Goal: Book appointment/travel/reservation

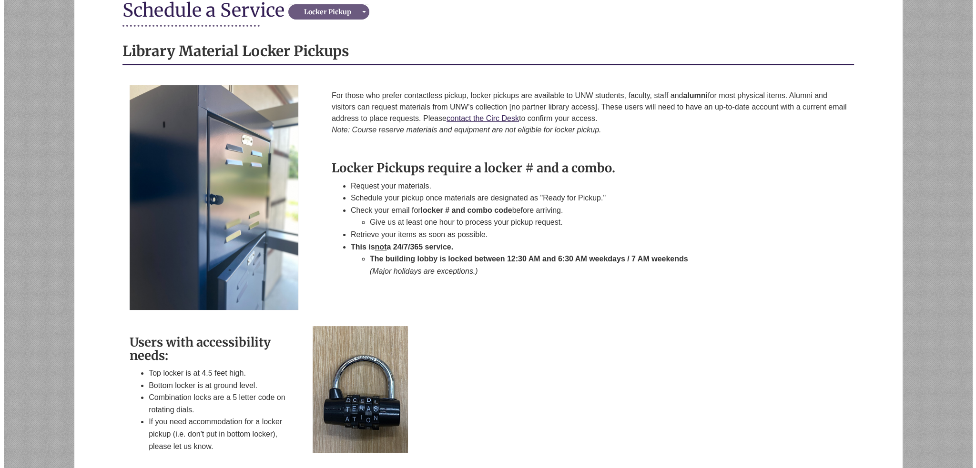
scroll to position [356, 0]
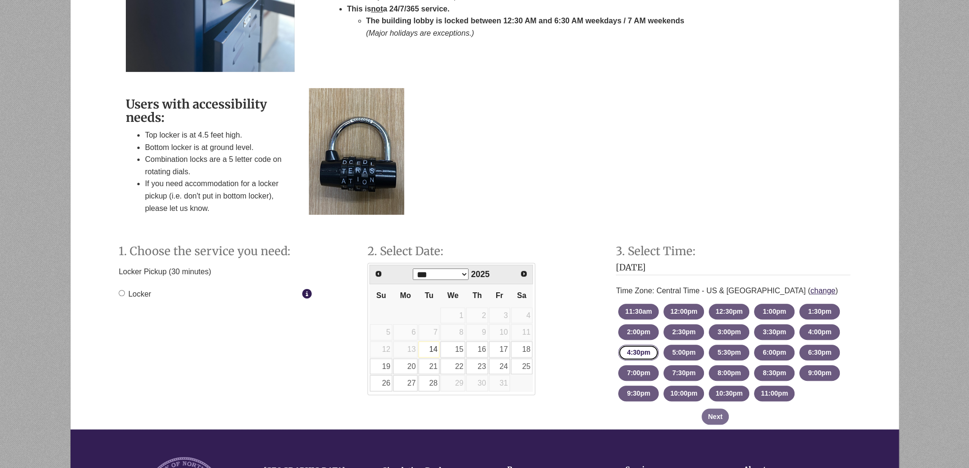
click at [629, 351] on button "4:30pm - until 5:00pm [DATE]" at bounding box center [638, 353] width 41 height 16
click at [304, 294] on icon "Staff Member Group: Locker" at bounding box center [307, 294] width 10 height 0
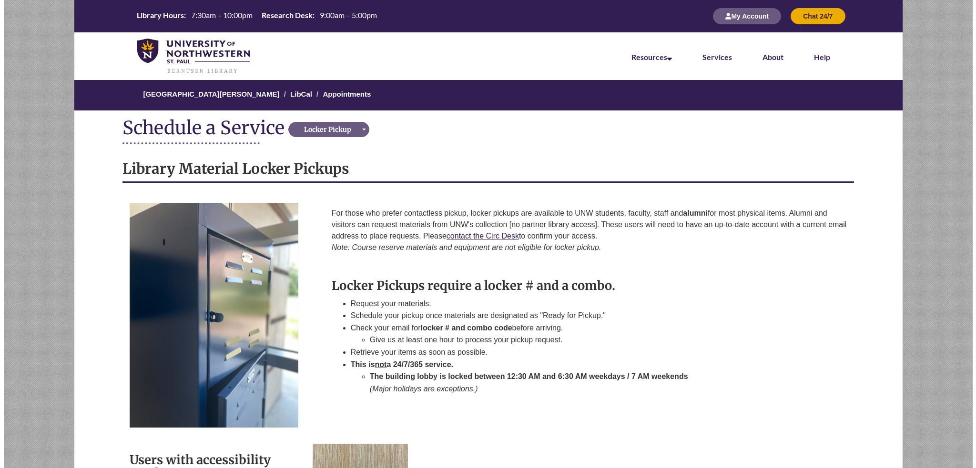
scroll to position [356, 0]
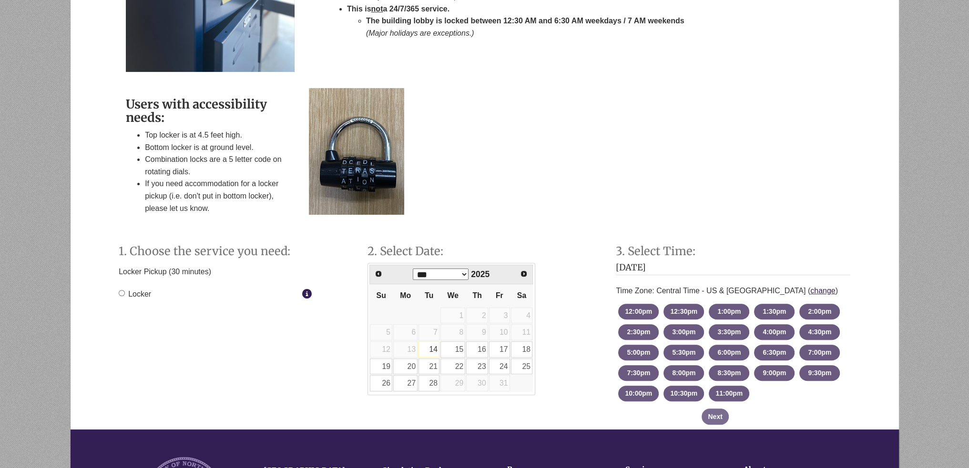
click at [303, 303] on div "Locker Pickup (30 minutes) Locker More info about Locker" at bounding box center [215, 284] width 207 height 42
click at [305, 294] on icon "Staff Member Group: Locker" at bounding box center [307, 294] width 10 height 0
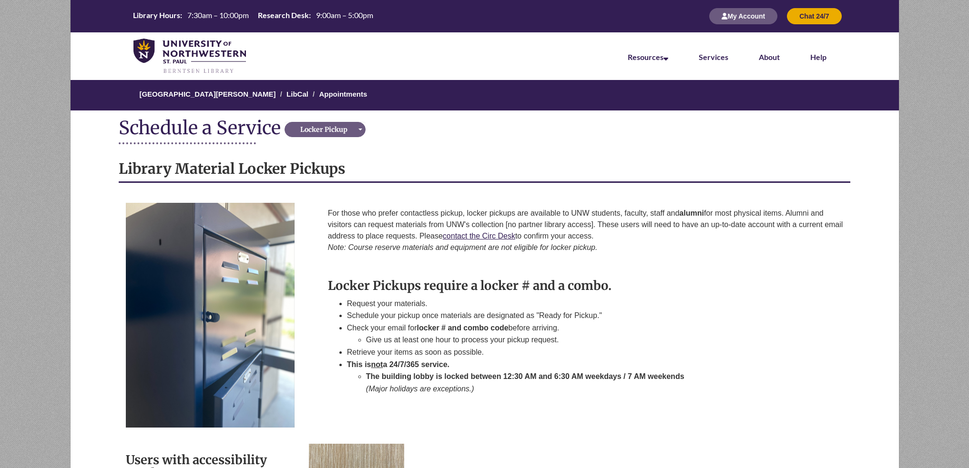
scroll to position [356, 0]
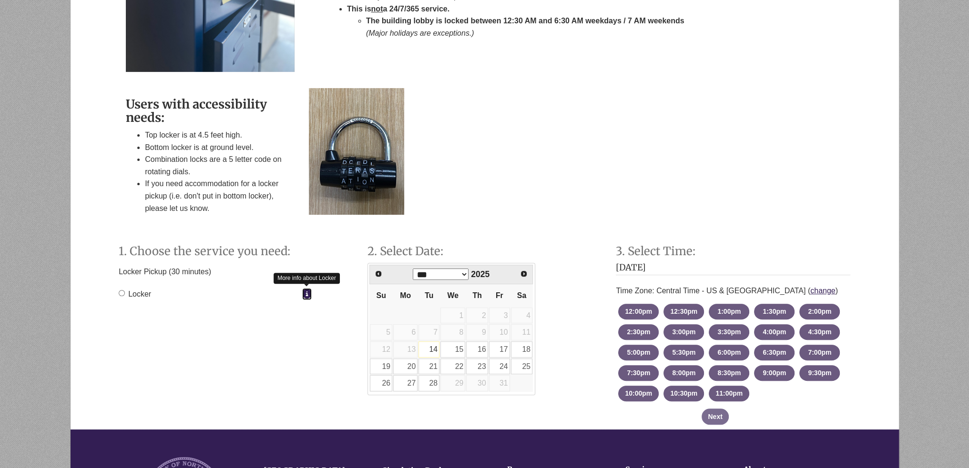
click at [309, 294] on icon "Staff Member Group: Locker" at bounding box center [307, 294] width 10 height 0
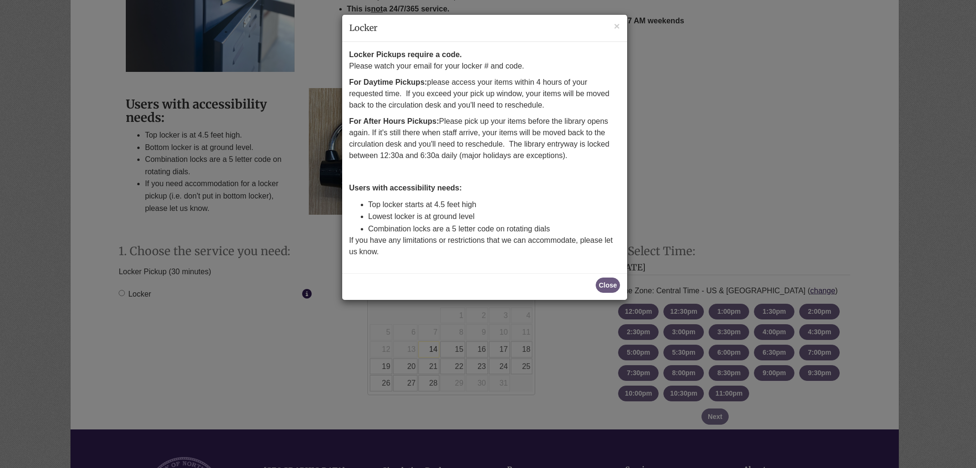
click at [634, 289] on div "× Locker Locker Pickups require a code. Please watch your email for your locker…" at bounding box center [488, 234] width 976 height 468
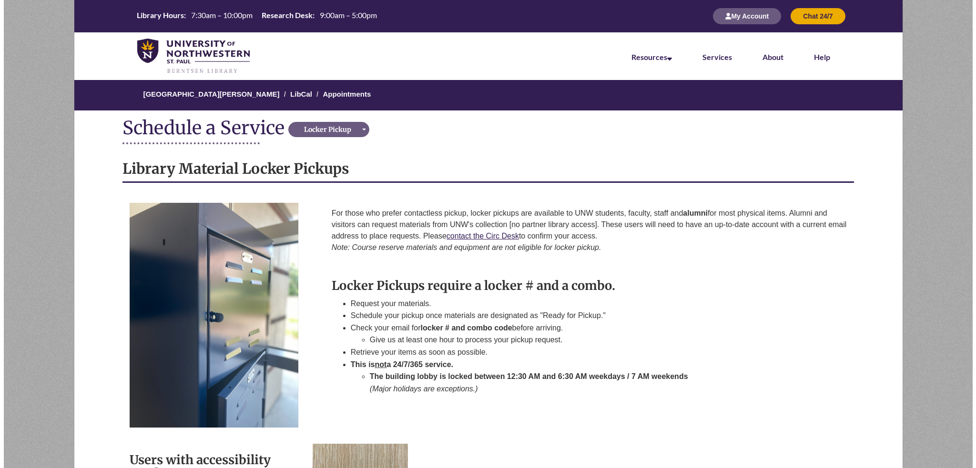
scroll to position [356, 0]
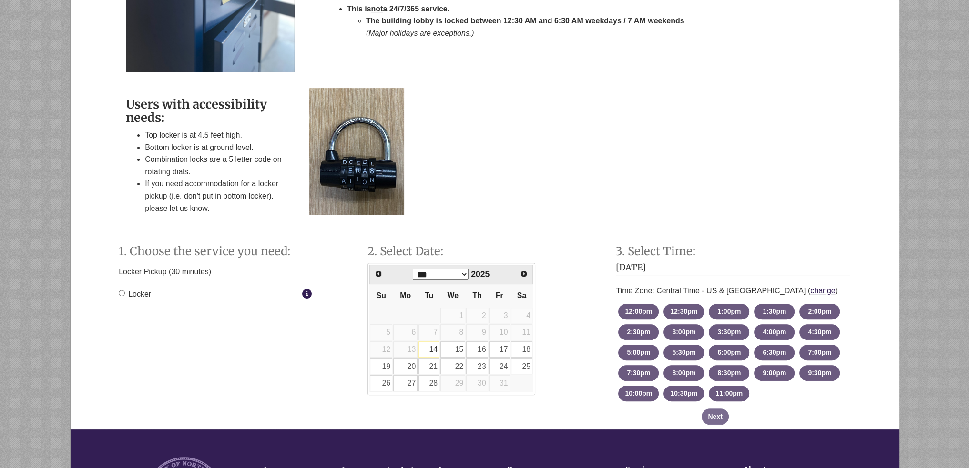
click at [301, 297] on div "Locker More info about Locker" at bounding box center [215, 294] width 193 height 12
click at [309, 294] on icon "Staff Member Group: Locker" at bounding box center [307, 294] width 10 height 0
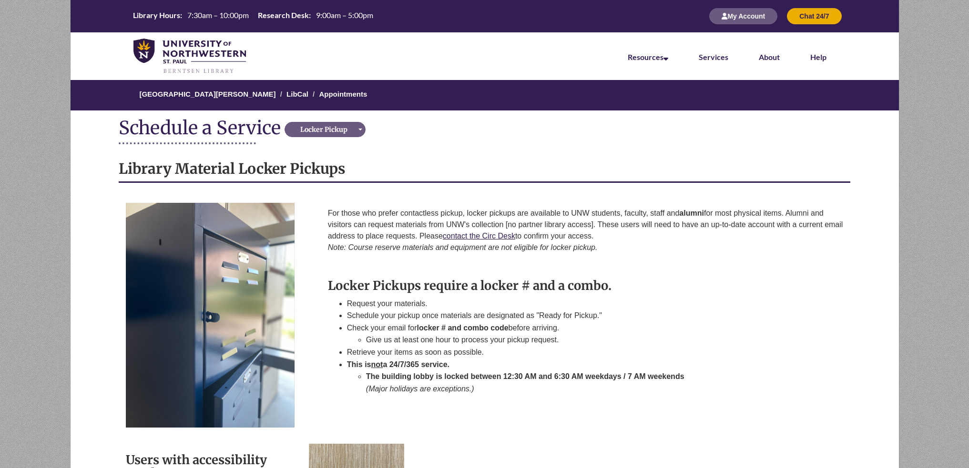
scroll to position [356, 0]
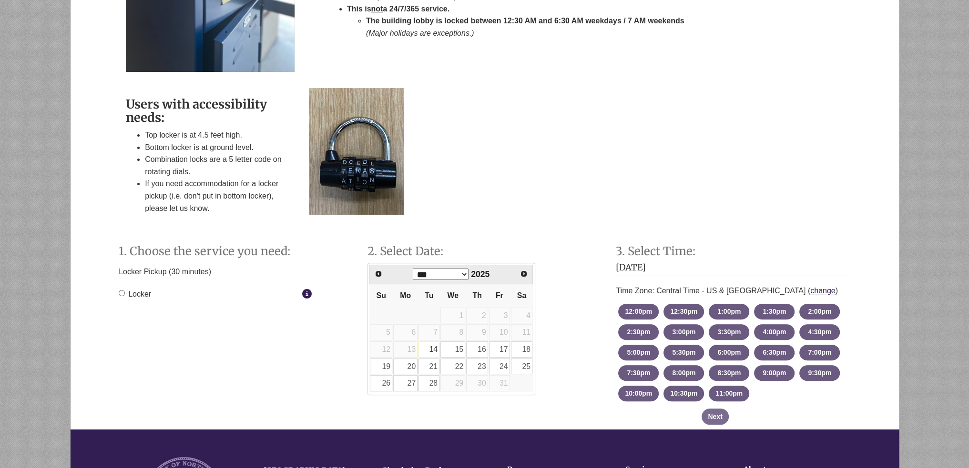
click at [301, 292] on div "Locker More info about Locker" at bounding box center [215, 294] width 193 height 12
click at [305, 294] on icon "Staff Member Group: Locker" at bounding box center [307, 294] width 10 height 0
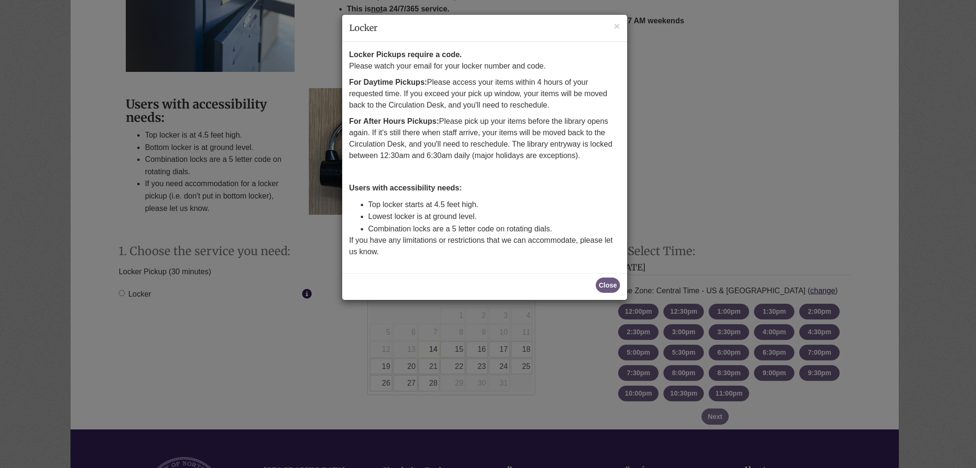
click at [596, 289] on div "Close" at bounding box center [484, 287] width 285 height 27
click at [606, 281] on button "Close" at bounding box center [608, 285] width 24 height 15
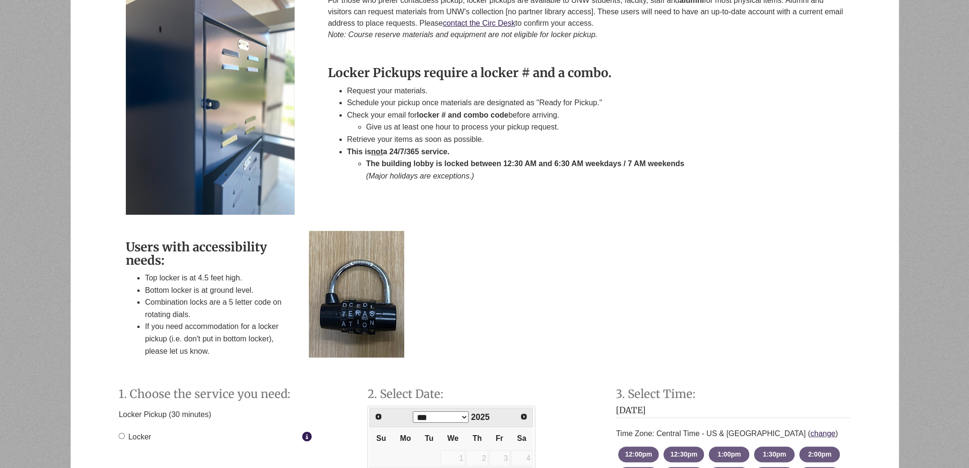
scroll to position [165, 0]
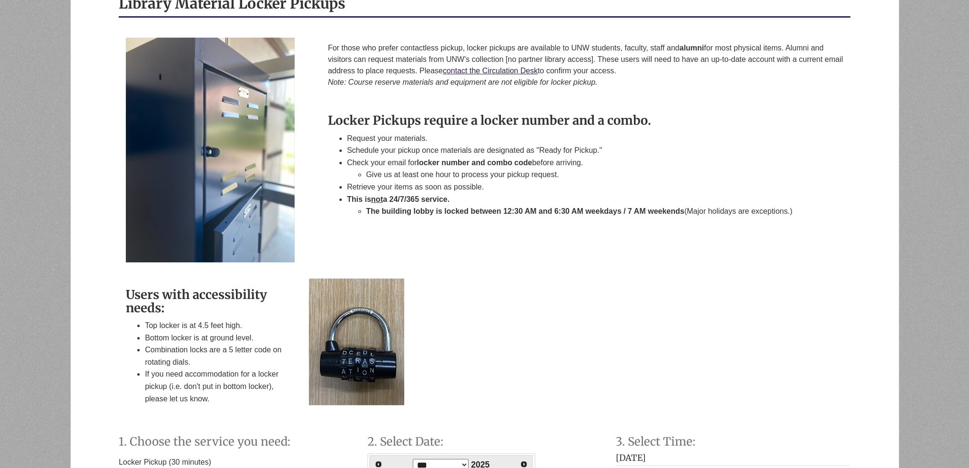
scroll to position [70, 0]
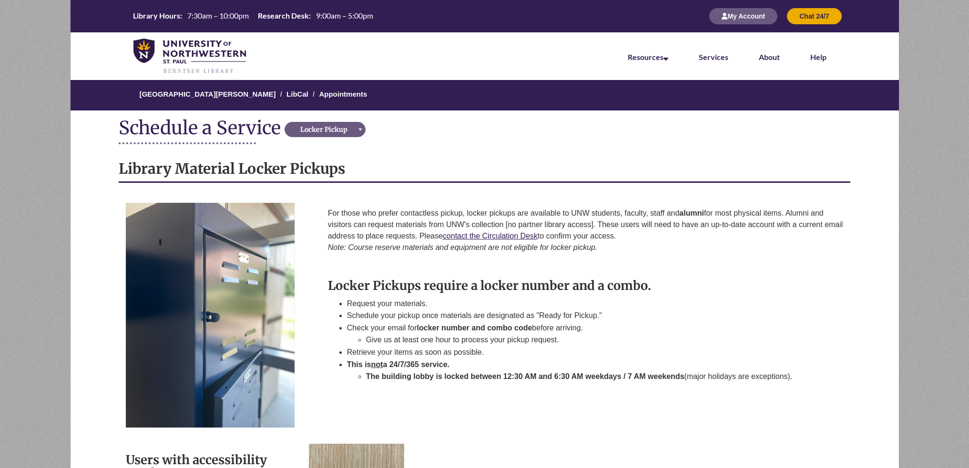
scroll to position [70, 0]
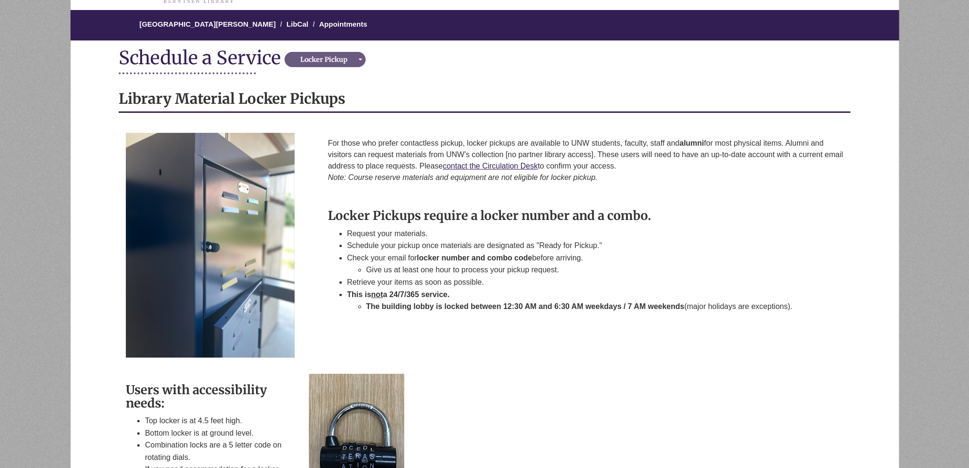
click at [506, 160] on p "For those who prefer contactless pickup, locker pickups are available to UNW st…" at bounding box center [585, 161] width 515 height 46
click at [504, 163] on link "contact the Circulation Desk" at bounding box center [490, 166] width 95 height 8
click at [319, 67] on div "**********" at bounding box center [325, 58] width 81 height 20
click at [320, 58] on div "Locker Pickup" at bounding box center [323, 60] width 73 height 10
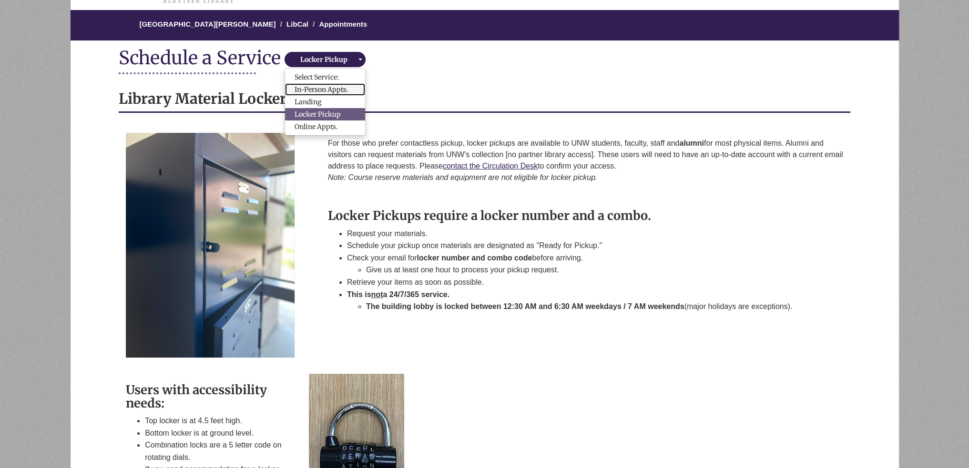
click at [320, 92] on span "In-Person Appts." at bounding box center [322, 90] width 54 height 10
select select "**********"
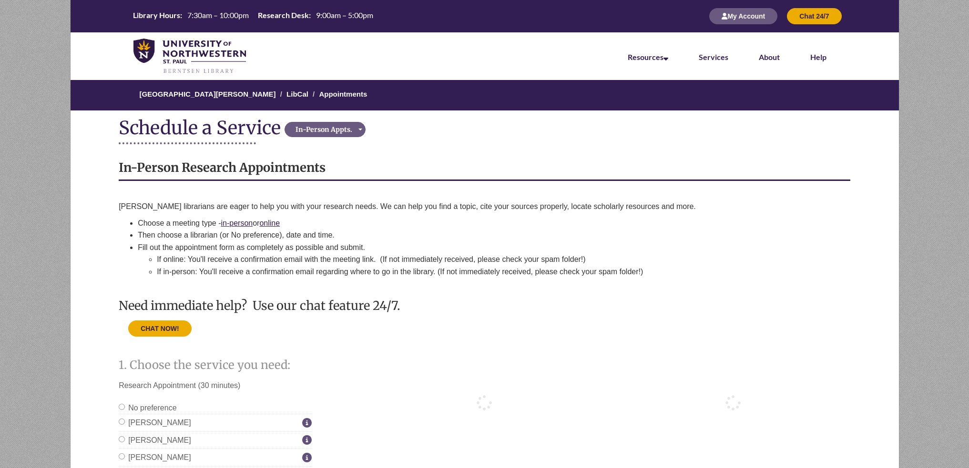
scroll to position [118, 0]
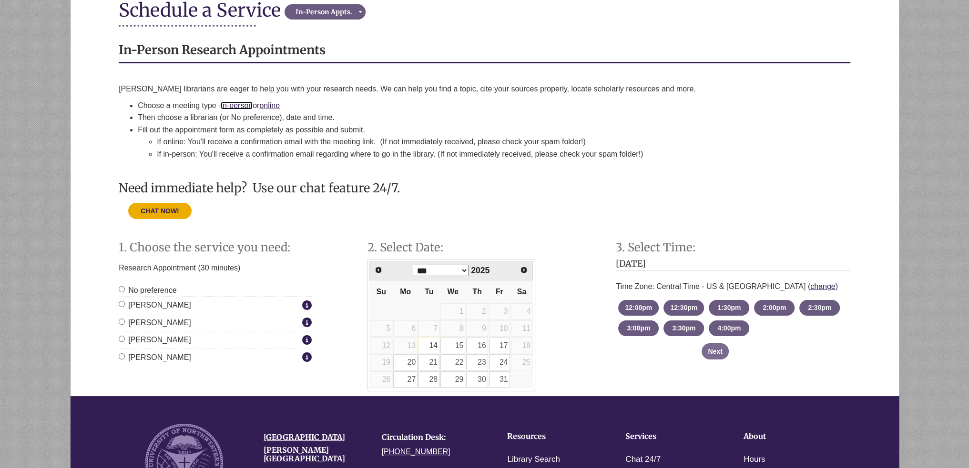
click at [246, 102] on link "in-person" at bounding box center [237, 106] width 32 height 8
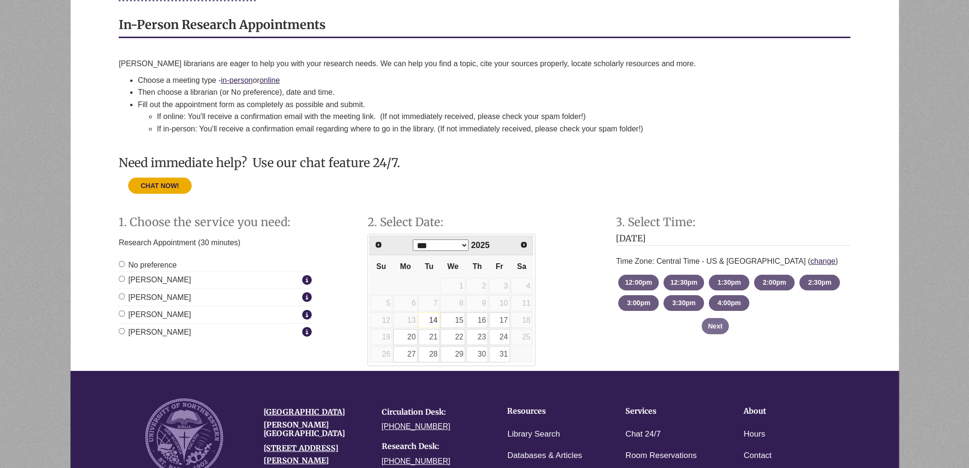
scroll to position [191, 0]
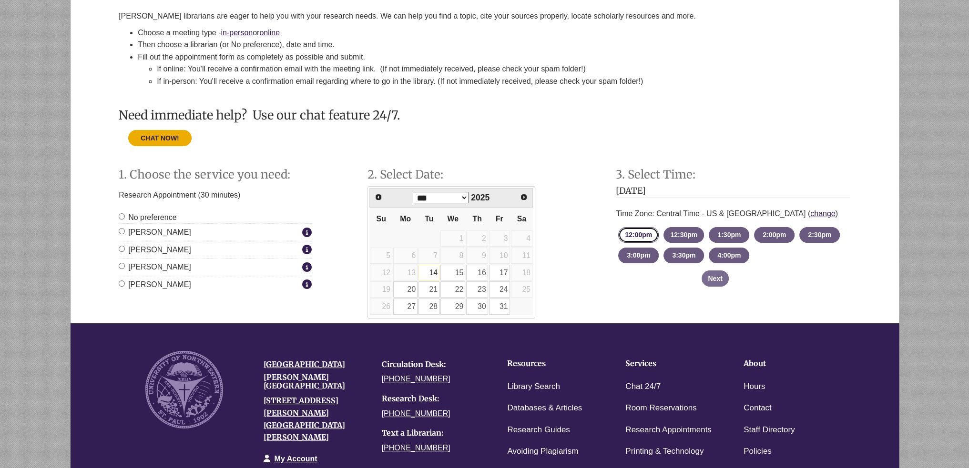
click at [651, 236] on button "12:00pm - until 12:30pm [DATE]" at bounding box center [638, 235] width 41 height 16
